Goal: Complete application form: Complete application form

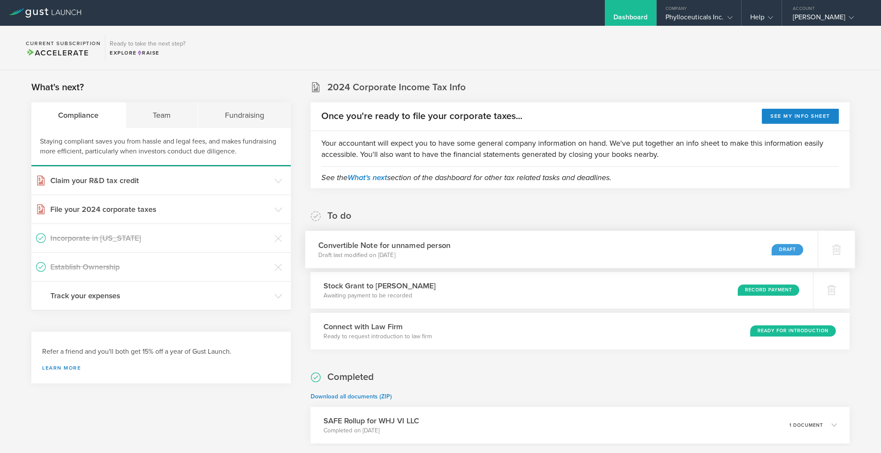
click at [658, 252] on div "Convertible Note for unnamed person Draft last modified on Aug 12, 2025 Draft" at bounding box center [561, 249] width 512 height 37
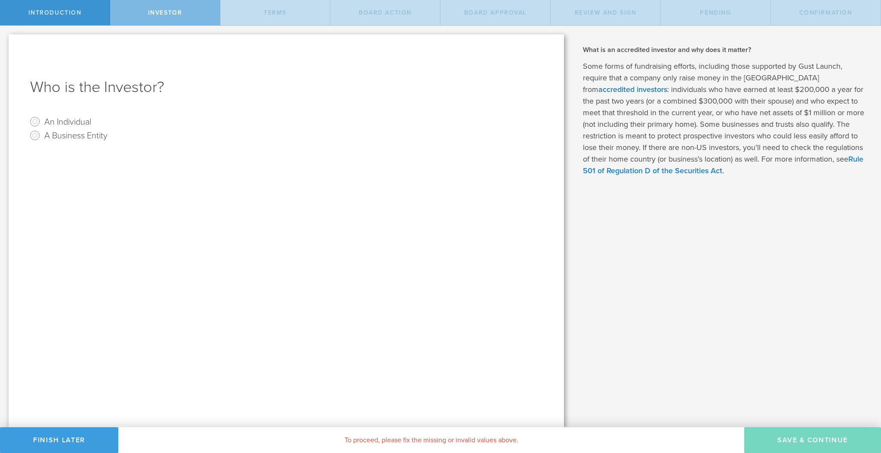
click at [84, 123] on label "An Individual" at bounding box center [67, 121] width 47 height 12
click at [42, 123] on input "An Individual" at bounding box center [35, 122] width 14 height 14
radio input "true"
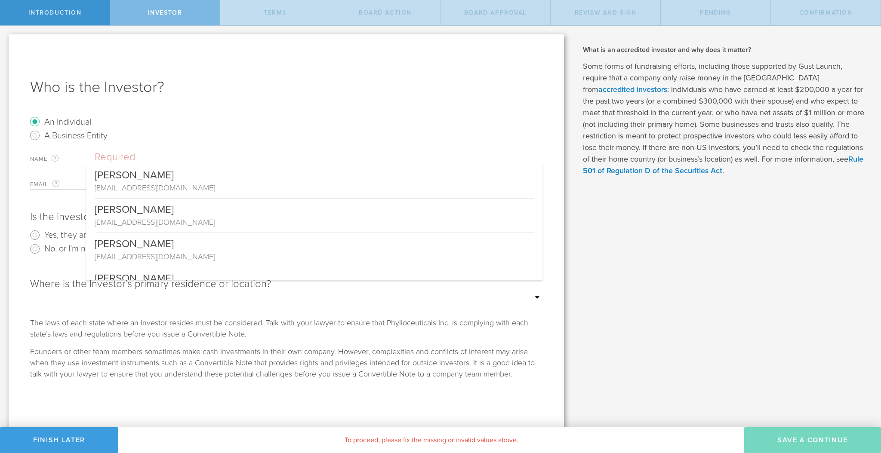
click at [120, 156] on input "text" at bounding box center [319, 157] width 448 height 13
click at [145, 158] on input "text" at bounding box center [319, 157] width 448 height 13
paste input "Advanta IRA Services, LLC FBO [PERSON_NAME] HSA #8014896"
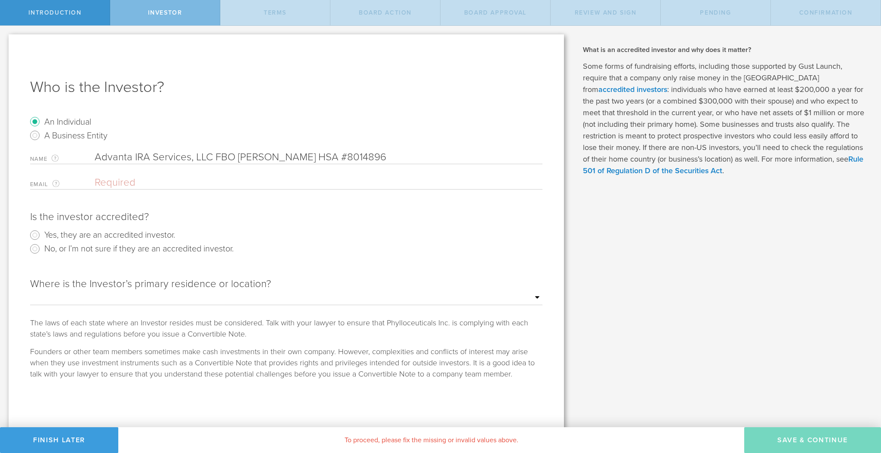
type input "Advanta IRA Services, LLC FBO [PERSON_NAME] HSA #8014896"
click at [124, 181] on input "email" at bounding box center [316, 182] width 443 height 13
click at [196, 176] on input "email" at bounding box center [316, 182] width 443 height 13
paste input "[EMAIL_ADDRESS][DOMAIN_NAME]"
type input "[EMAIL_ADDRESS][DOMAIN_NAME]"
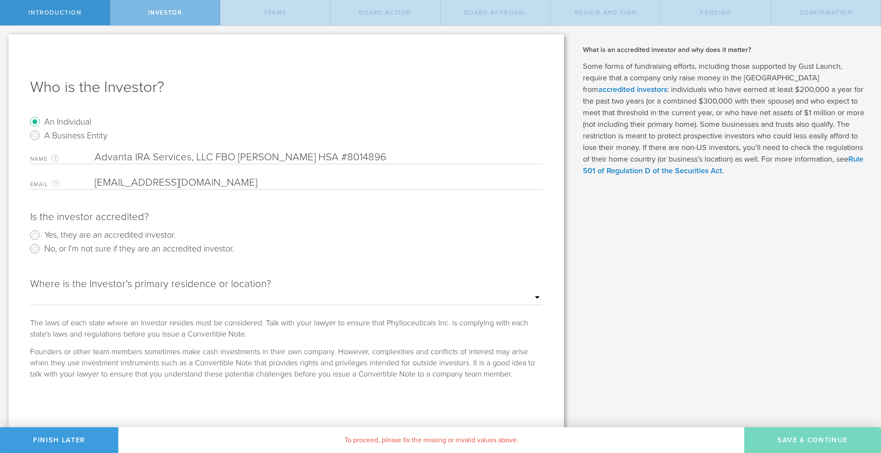
click at [80, 236] on label "Yes, they are an accredited investor." at bounding box center [109, 234] width 131 height 12
click at [42, 236] on input "Yes, they are an accredited investor." at bounding box center [35, 235] width 14 height 14
radio input "true"
click at [168, 300] on select "Outside of the [GEOGRAPHIC_DATA] [US_STATE] [US_STATE] [US_STATE] [US_STATE] [U…" at bounding box center [286, 298] width 512 height 13
select select "string:FL"
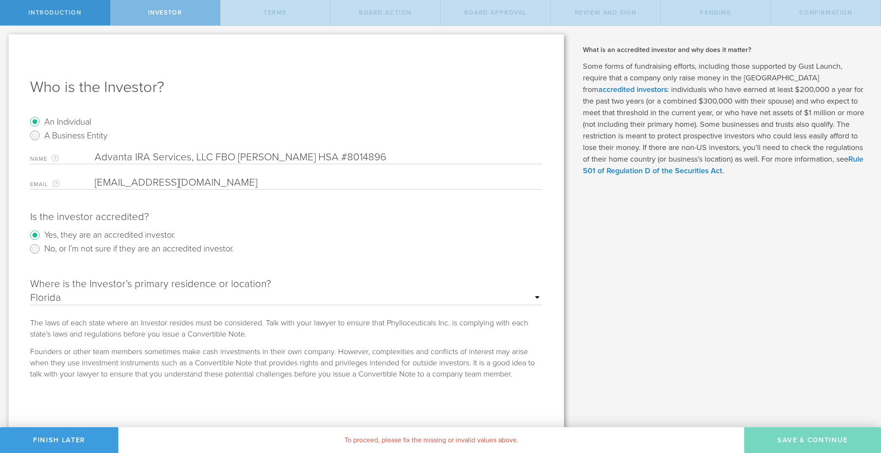
click at [30, 292] on select "Outside of the [GEOGRAPHIC_DATA] [US_STATE] [US_STATE] [US_STATE] [US_STATE] [U…" at bounding box center [286, 298] width 512 height 13
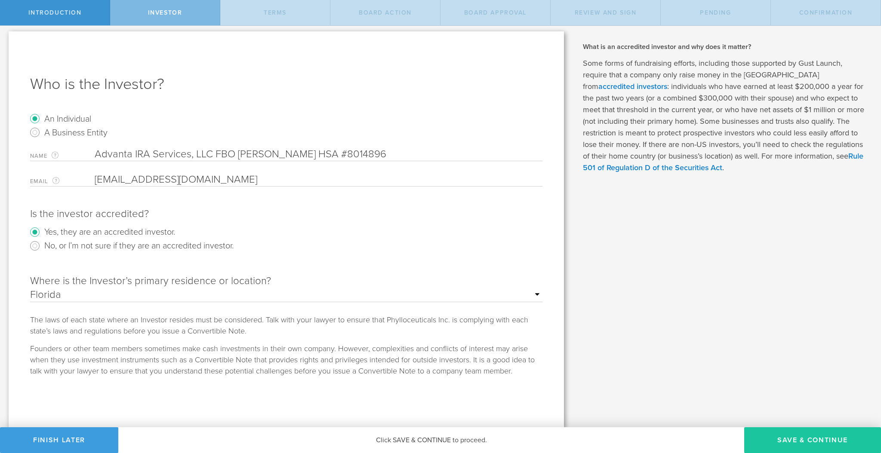
click at [801, 442] on button "Save & Continue" at bounding box center [812, 440] width 137 height 26
type input "7,000,000"
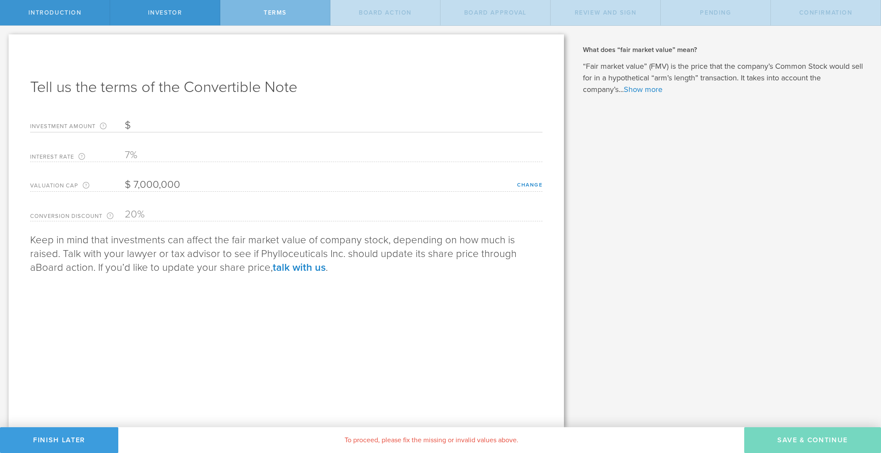
click at [200, 123] on input "Investment Amount The amount (in USD) that this investor is paying for the Conv…" at bounding box center [334, 125] width 418 height 13
type input "25,000"
click at [789, 442] on button "Save & Continue" at bounding box center [812, 440] width 137 height 26
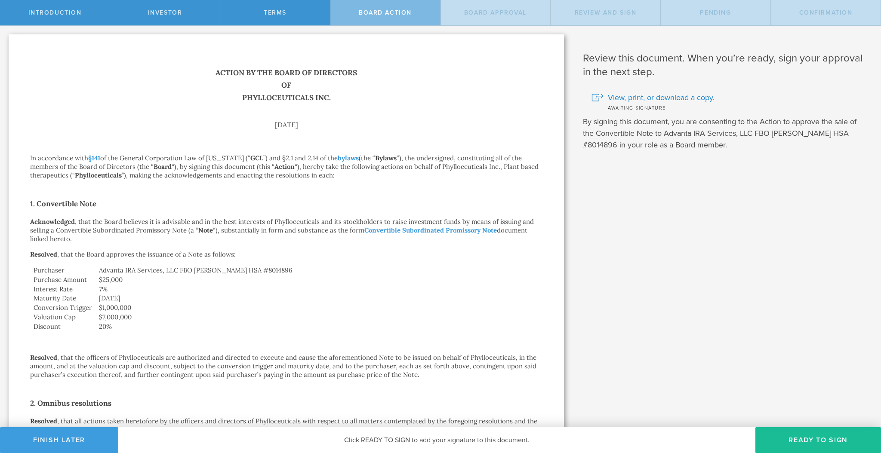
scroll to position [154, 0]
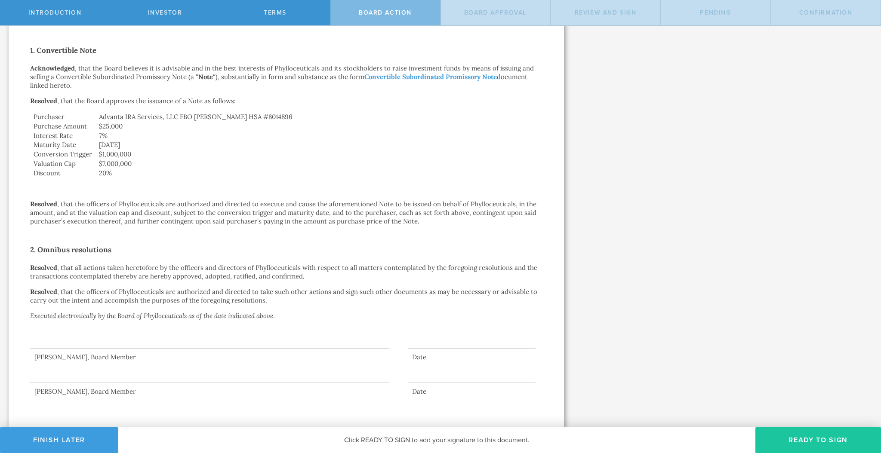
click at [836, 438] on button "Ready to Sign" at bounding box center [818, 440] width 126 height 26
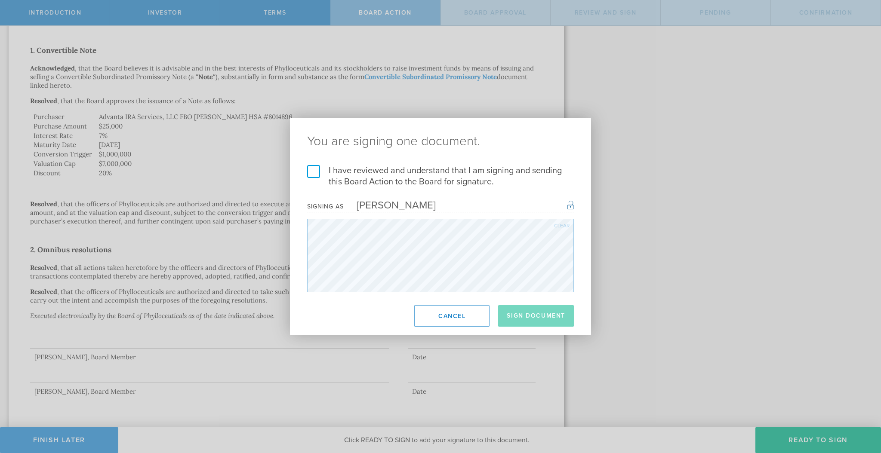
drag, startPoint x: 313, startPoint y: 172, endPoint x: 319, endPoint y: 175, distance: 6.9
click at [313, 172] on label "I have reviewed and understand that I am signing and sending this Board Action …" at bounding box center [440, 176] width 267 height 22
click at [0, 0] on input "I have reviewed and understand that I am signing and sending this Board Action …" at bounding box center [0, 0] width 0 height 0
click at [545, 316] on button "Sign Document" at bounding box center [536, 316] width 76 height 22
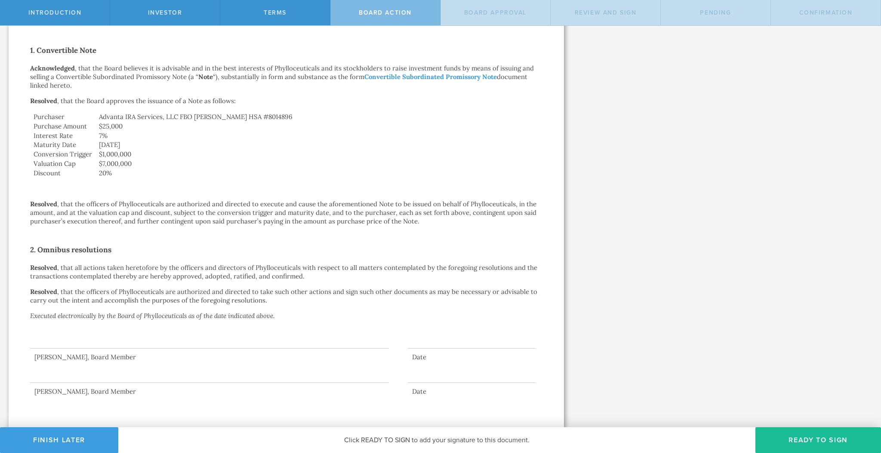
scroll to position [0, 0]
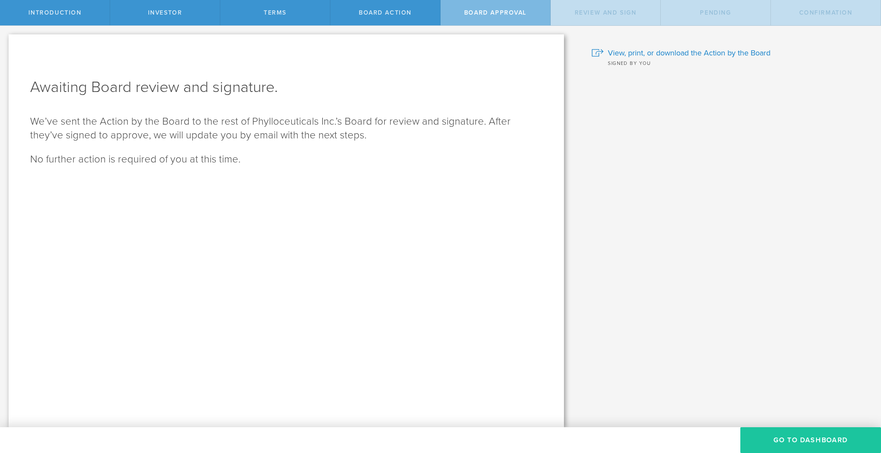
click at [790, 433] on button "Go To Dashboard" at bounding box center [810, 440] width 141 height 26
